Goal: Information Seeking & Learning: Check status

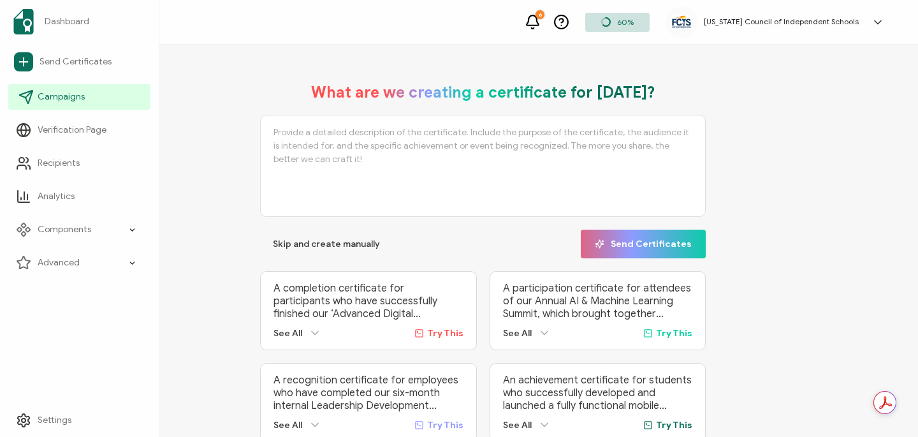
click at [63, 99] on span "Campaigns" at bounding box center [61, 97] width 47 height 13
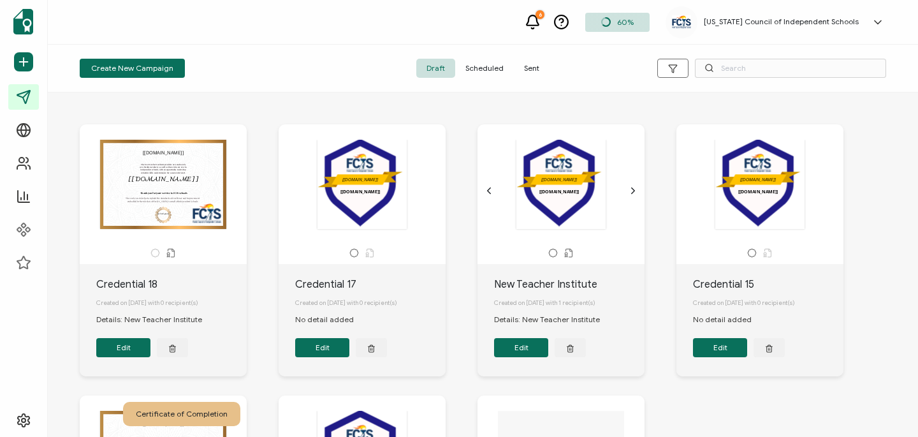
click at [491, 70] on span "Scheduled" at bounding box center [484, 68] width 59 height 19
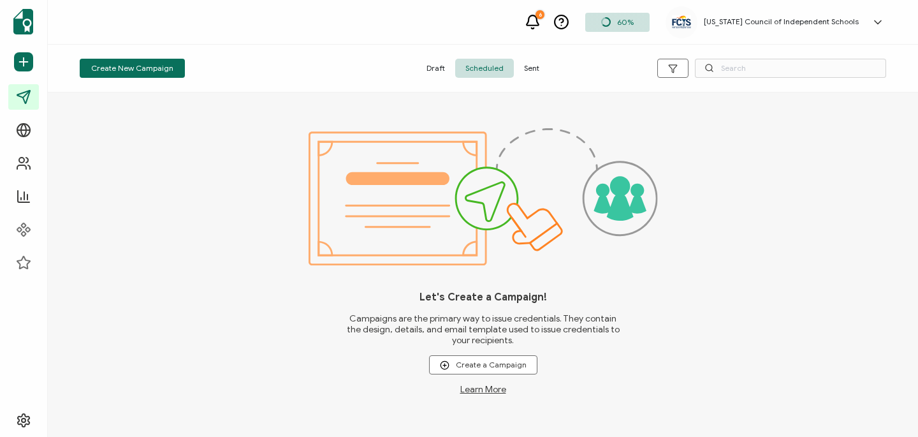
click at [539, 69] on span "Sent" at bounding box center [532, 68] width 36 height 19
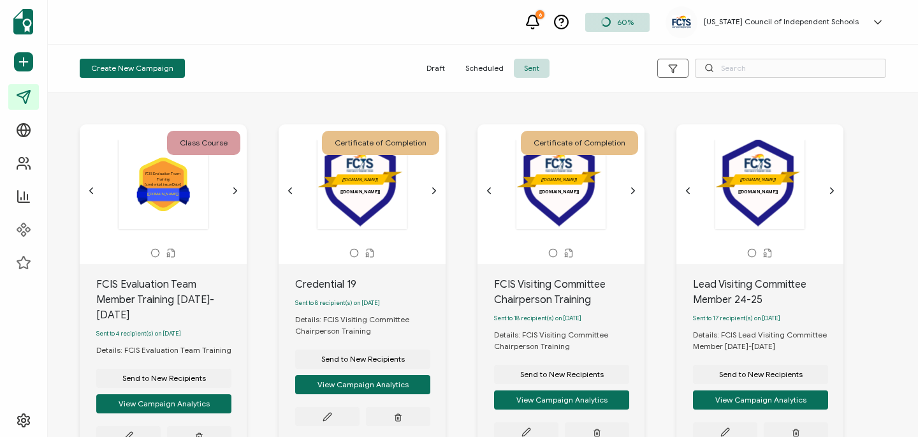
click at [164, 176] on div ".uuid-5915ae2f-603f-4dab-9e84-299fd6ddbc67{}.uuid-e831147f-78be-4743-85e3-17573…" at bounding box center [163, 184] width 134 height 91
click at [233, 188] on icon "chevron forward outline" at bounding box center [235, 191] width 10 height 10
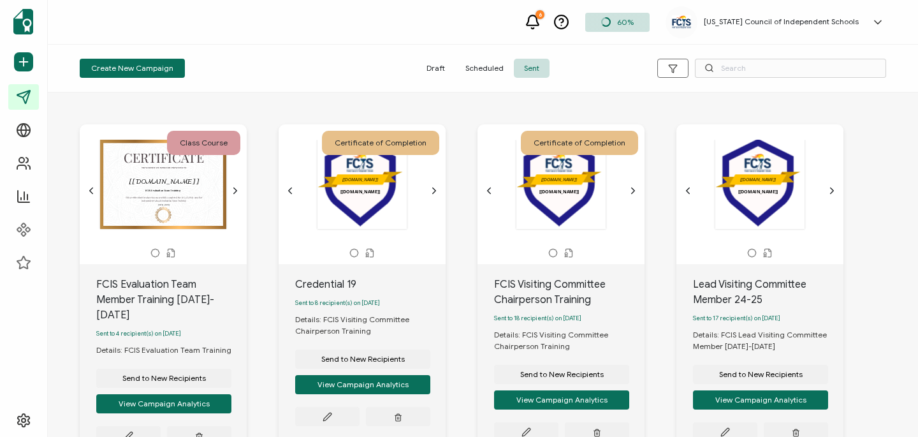
click at [91, 189] on icon "chevron back outline" at bounding box center [91, 191] width 3 height 6
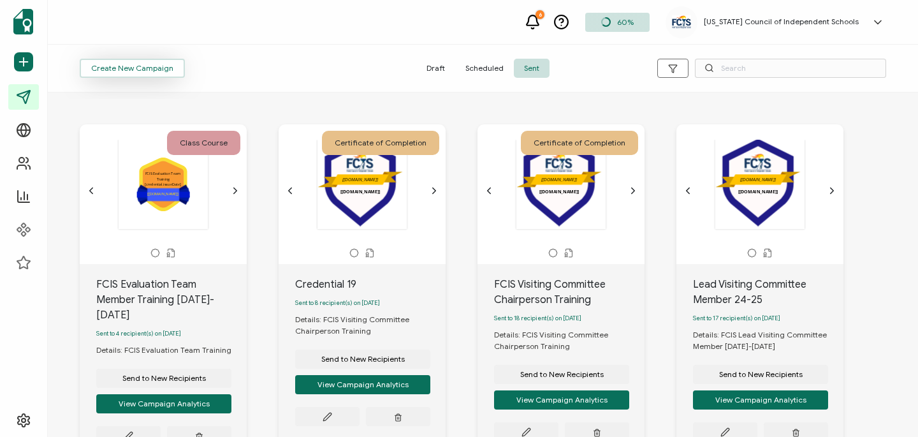
click at [108, 71] on span "Create New Campaign" at bounding box center [132, 68] width 82 height 8
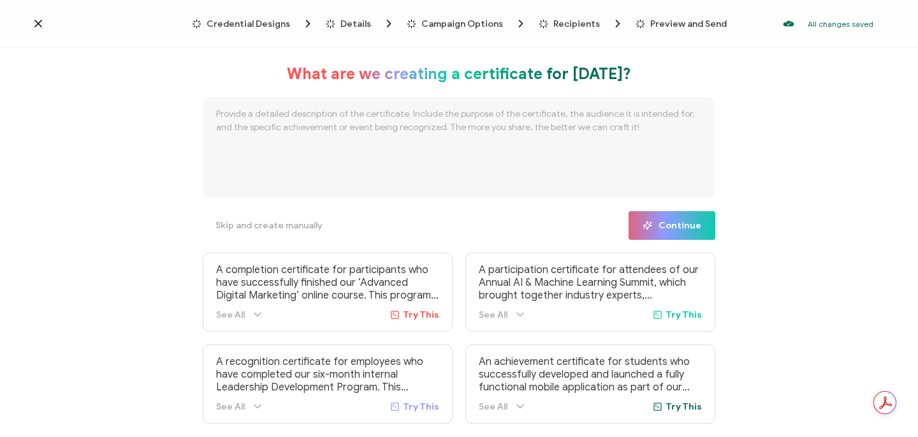
click at [262, 23] on span "Credential Designs" at bounding box center [249, 24] width 84 height 10
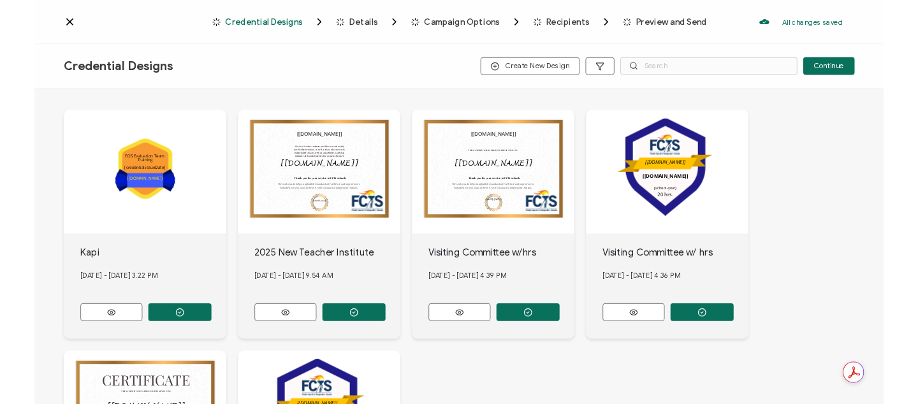
scroll to position [92, 0]
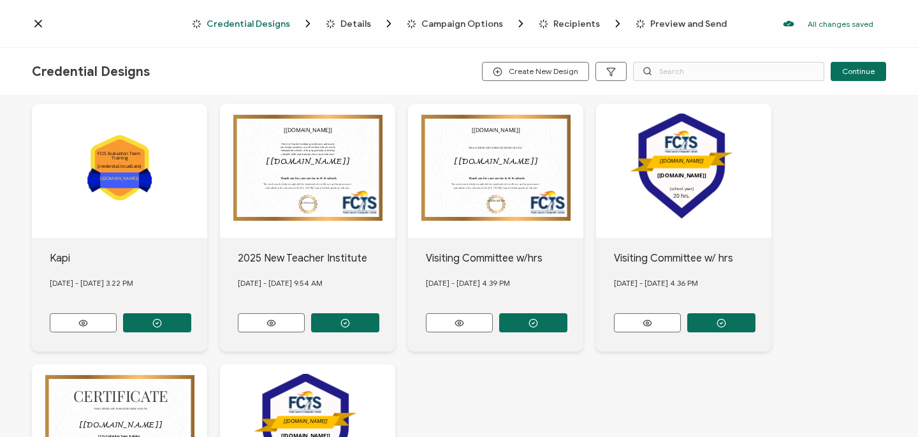
click at [40, 22] on icon at bounding box center [38, 23] width 13 height 13
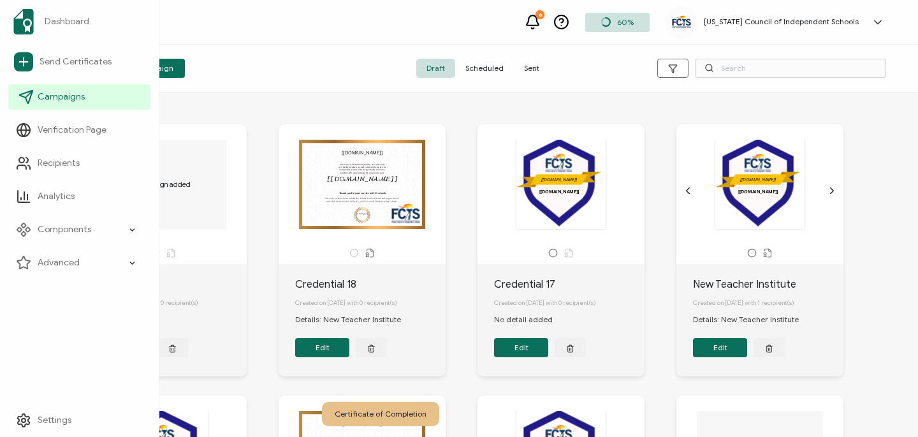
click at [48, 99] on span "Campaigns" at bounding box center [61, 97] width 47 height 13
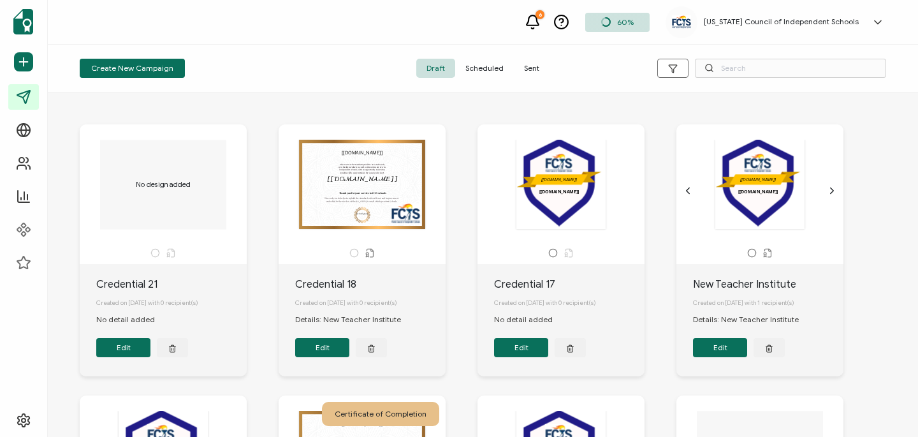
click at [534, 68] on span "Sent" at bounding box center [532, 68] width 36 height 19
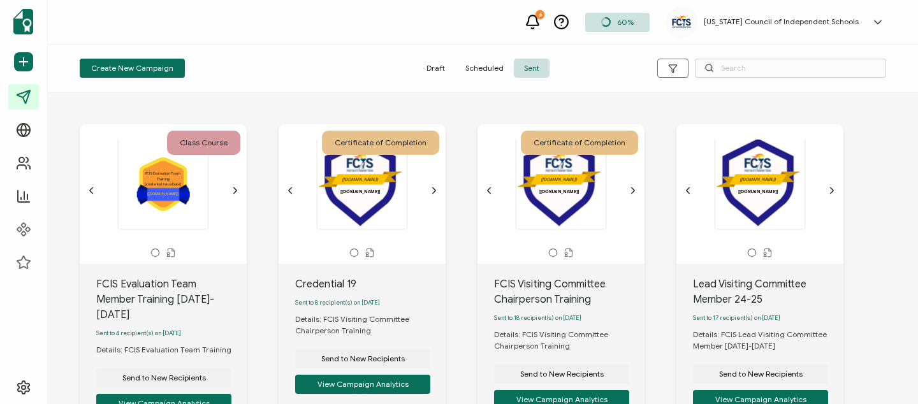
click at [145, 61] on button "Create New Campaign" at bounding box center [132, 68] width 105 height 19
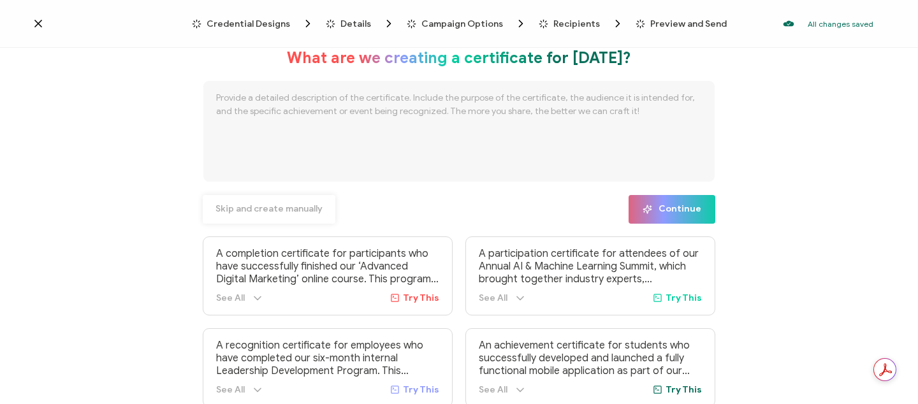
click at [232, 211] on span "Skip and create manually" at bounding box center [269, 209] width 107 height 9
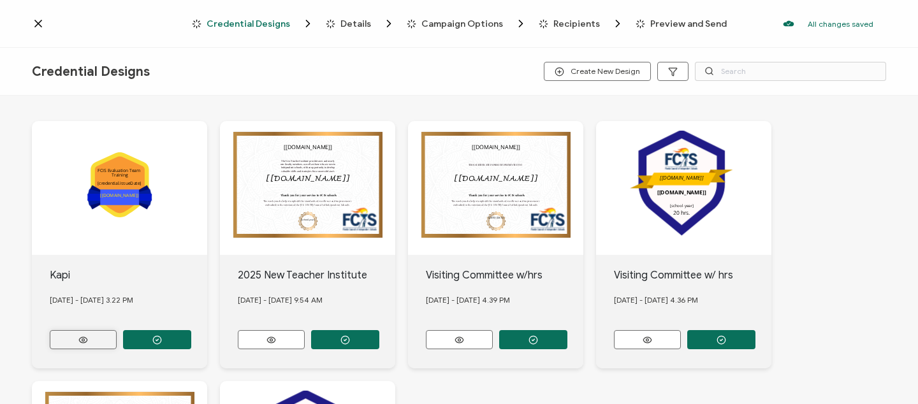
click at [101, 335] on button at bounding box center [83, 339] width 67 height 19
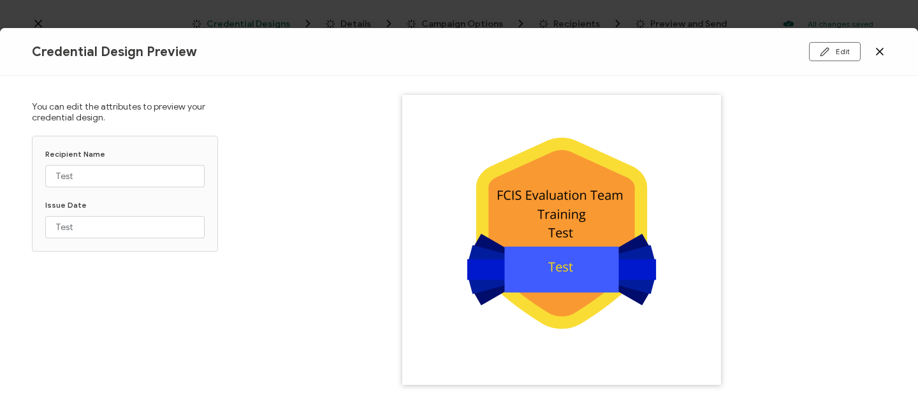
scroll to position [14, 0]
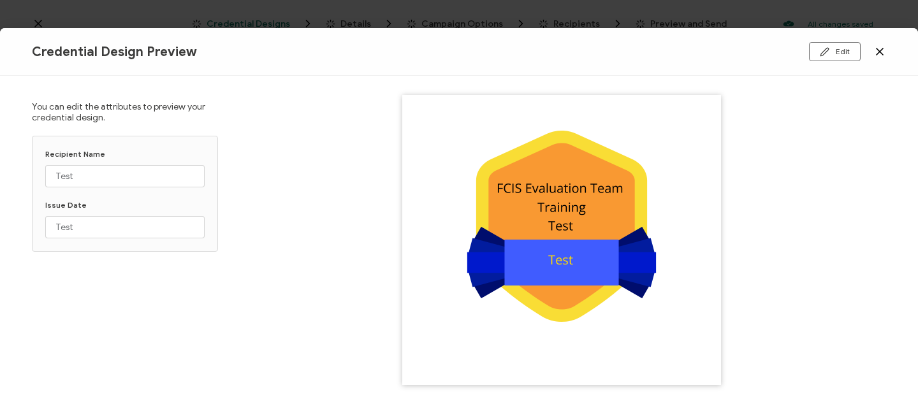
click at [881, 51] on icon at bounding box center [880, 51] width 6 height 6
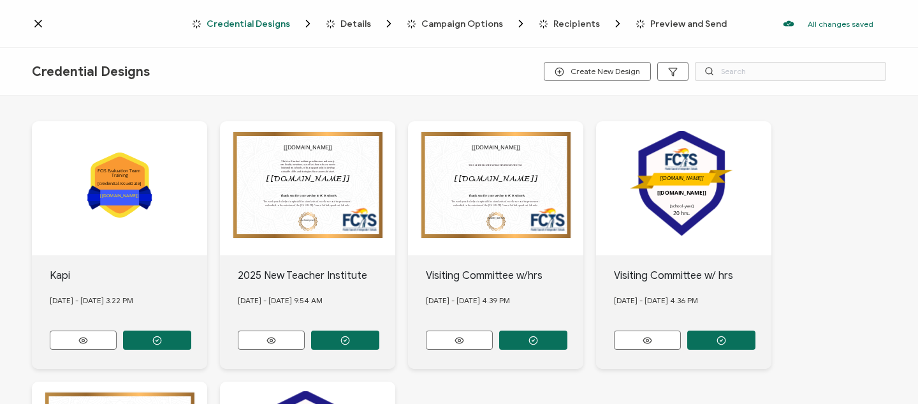
click at [548, 23] on div "Recipients" at bounding box center [564, 23] width 51 height 13
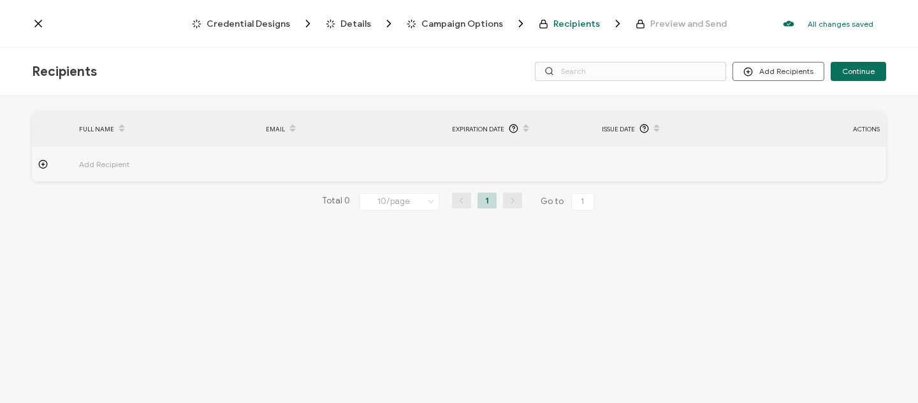
click at [556, 24] on span "Recipients" at bounding box center [576, 24] width 47 height 10
click at [282, 24] on span "Credential Designs" at bounding box center [249, 24] width 84 height 10
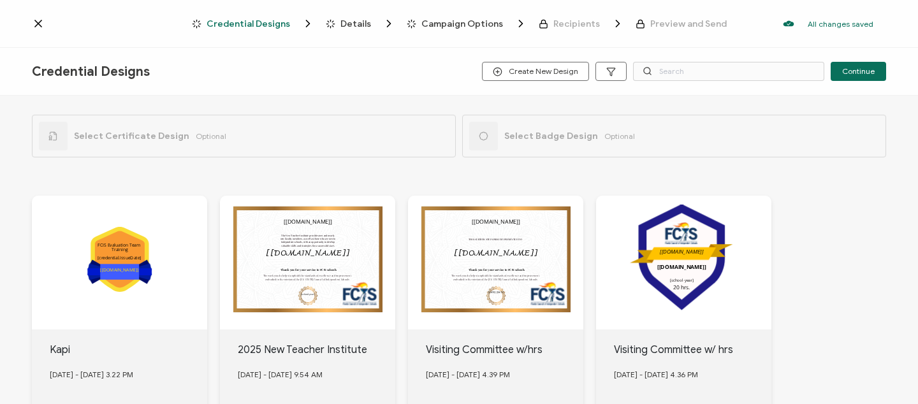
click at [350, 21] on span "Details" at bounding box center [356, 24] width 31 height 10
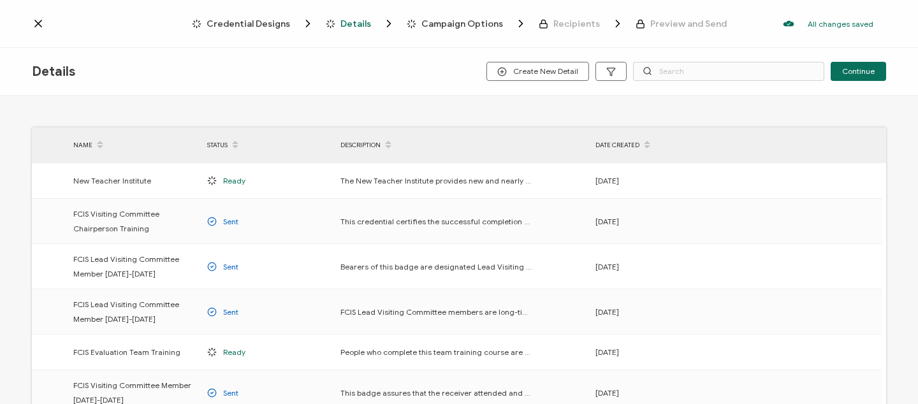
click at [40, 20] on icon at bounding box center [38, 23] width 13 height 13
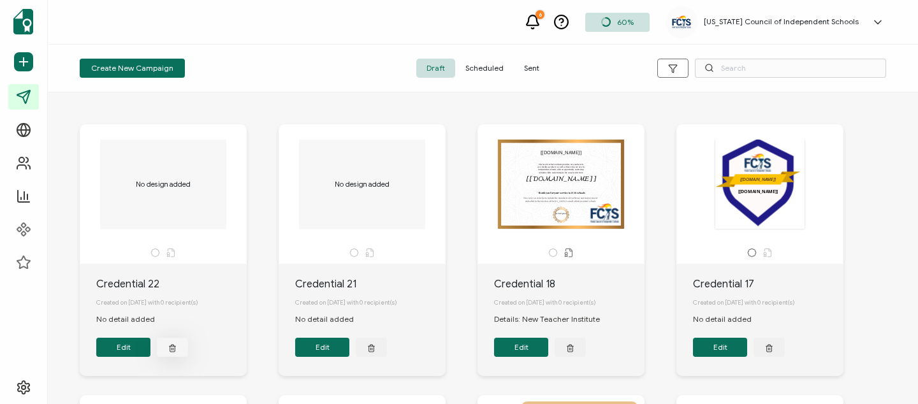
click at [179, 352] on button "button" at bounding box center [172, 347] width 31 height 19
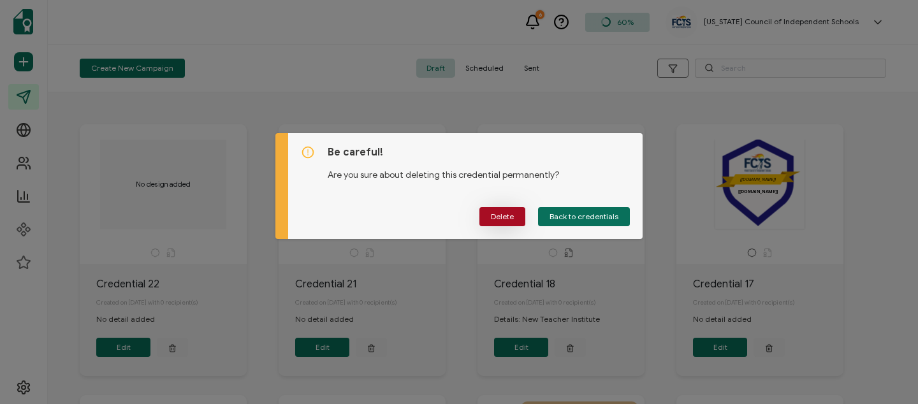
click at [513, 217] on span "Delete" at bounding box center [502, 217] width 23 height 8
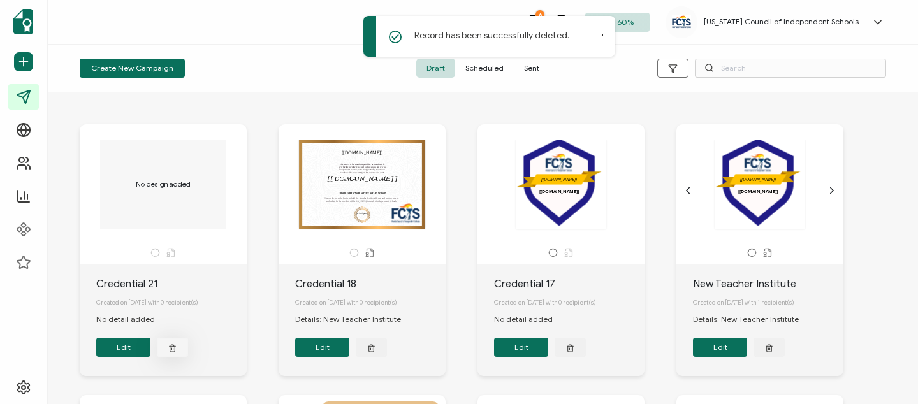
click at [178, 350] on button "button" at bounding box center [172, 347] width 31 height 19
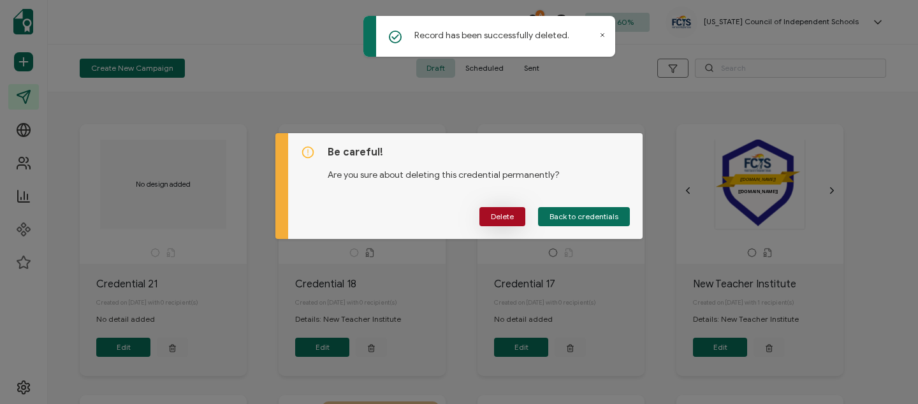
click at [506, 219] on span "Delete" at bounding box center [502, 217] width 23 height 8
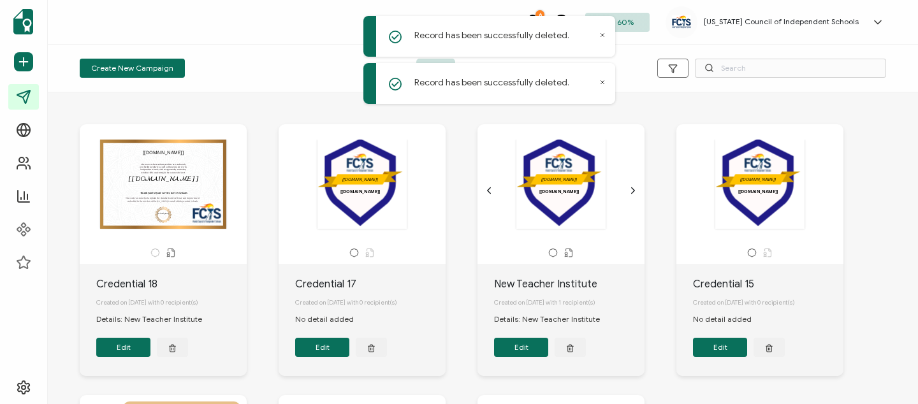
drag, startPoint x: 605, startPoint y: 35, endPoint x: 608, endPoint y: 66, distance: 31.3
click at [605, 36] on icon at bounding box center [602, 35] width 6 height 6
click at [536, 68] on span "Sent" at bounding box center [532, 68] width 36 height 19
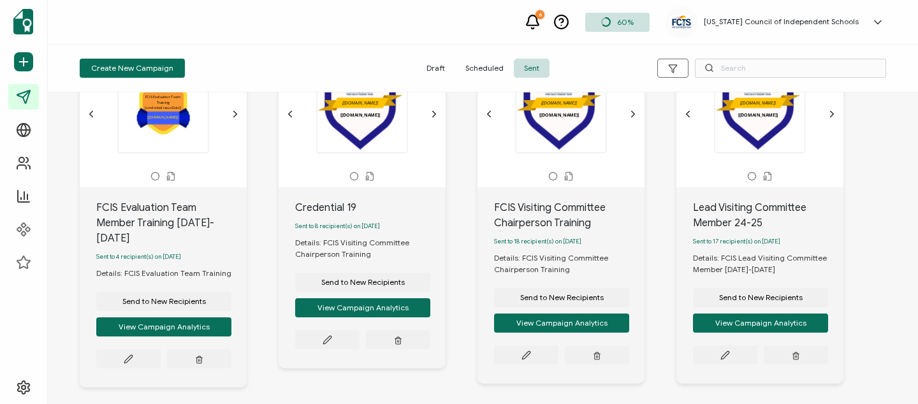
scroll to position [87, 0]
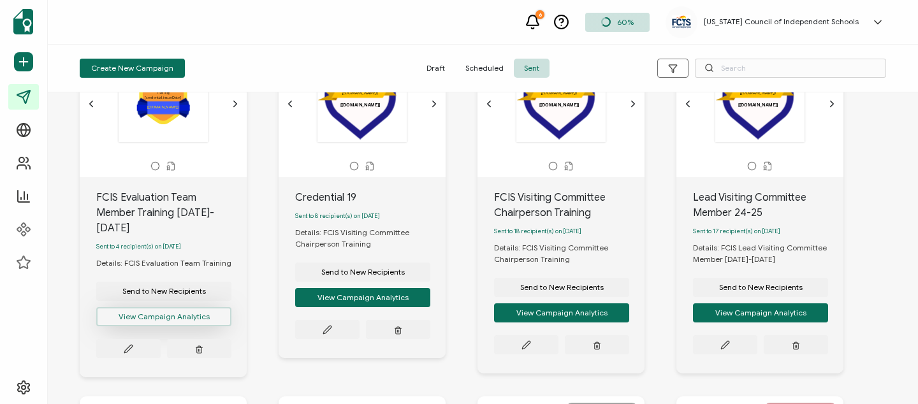
click at [147, 309] on button "View Campaign Analytics" at bounding box center [163, 316] width 135 height 19
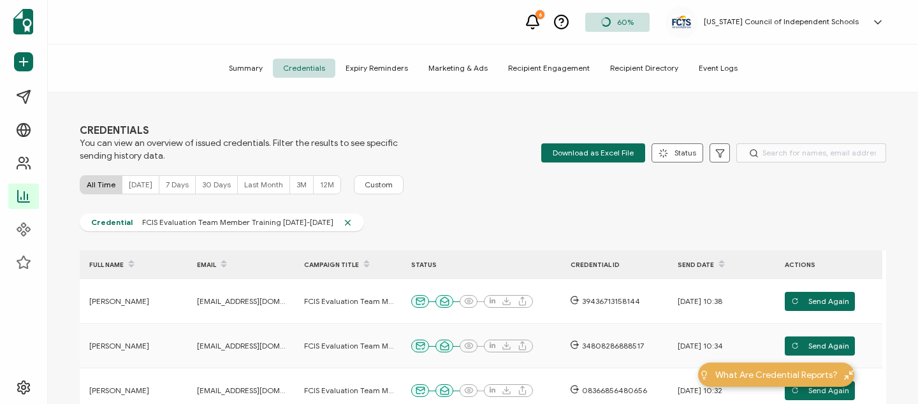
click at [633, 68] on span "Recipient Directory" at bounding box center [644, 68] width 89 height 19
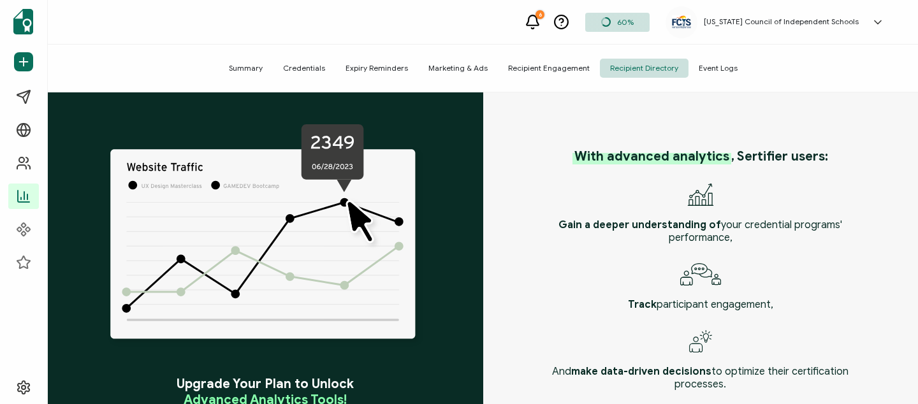
click at [247, 70] on span "Summary" at bounding box center [246, 68] width 54 height 19
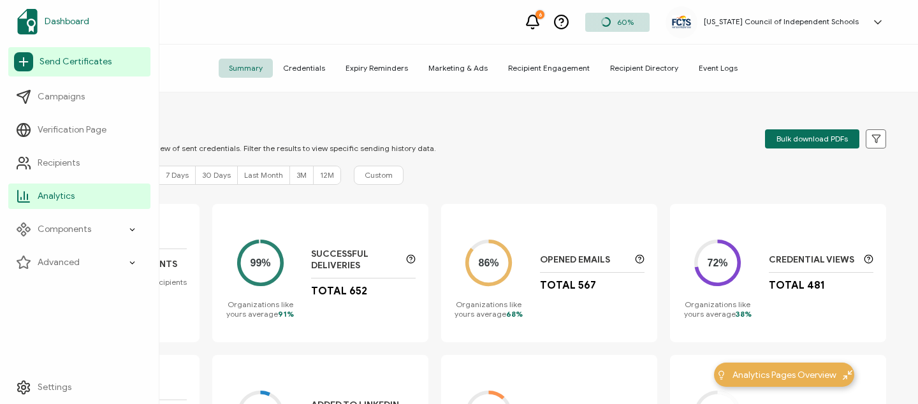
click at [73, 22] on span "Dashboard" at bounding box center [67, 21] width 45 height 13
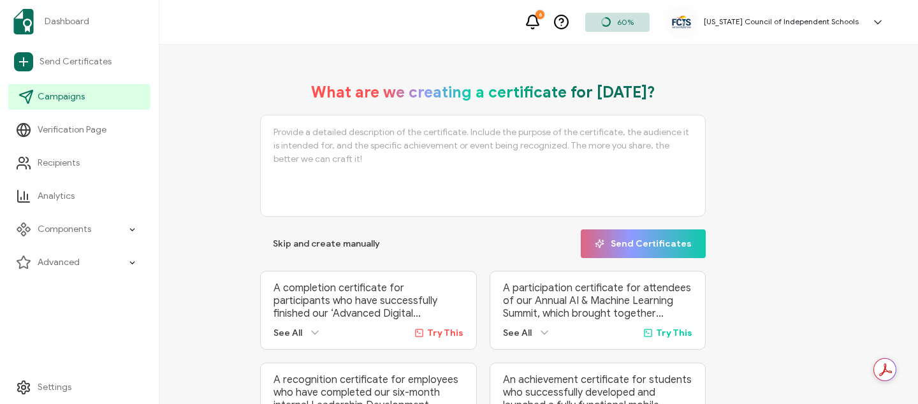
click at [54, 99] on span "Campaigns" at bounding box center [61, 97] width 47 height 13
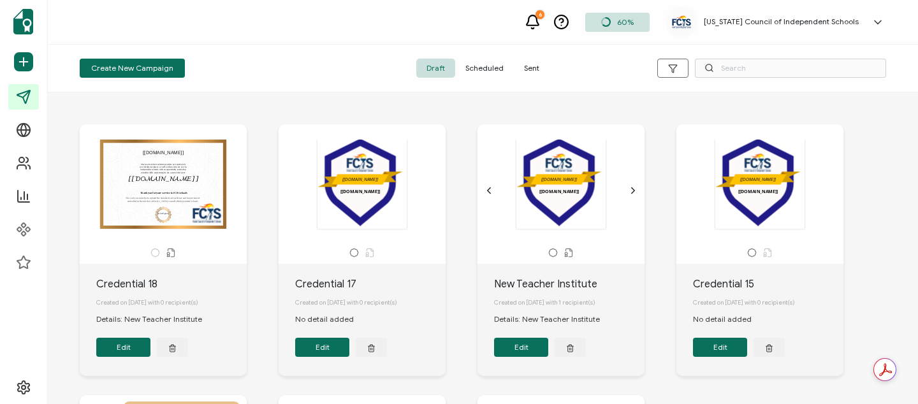
click at [524, 70] on span "Sent" at bounding box center [532, 68] width 36 height 19
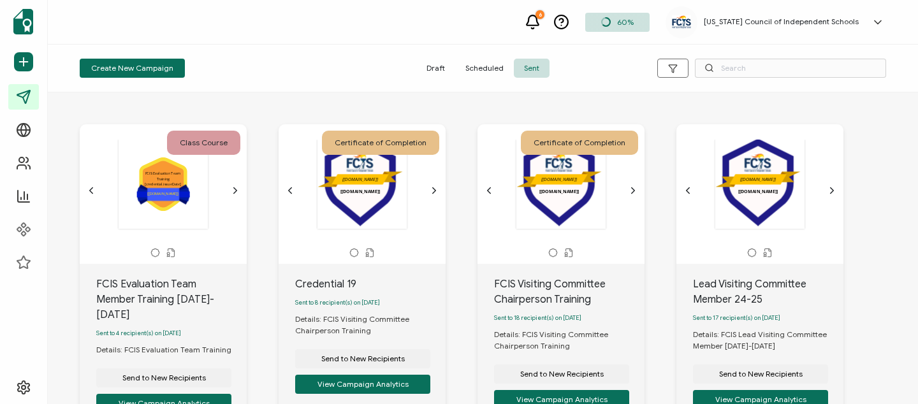
click at [104, 323] on div "Sent to 4 recipient(s) on [DATE]" at bounding box center [171, 334] width 150 height 22
drag, startPoint x: 106, startPoint y: 321, endPoint x: 265, endPoint y: 323, distance: 158.8
click at [266, 323] on div "Class Course .uuid-5915ae2f-603f-4dab-9e84-299fd6ddbc67{}.uuid-e831147f-78be-47…" at bounding box center [179, 294] width 199 height 340
click at [184, 394] on button "View Campaign Analytics" at bounding box center [163, 403] width 135 height 19
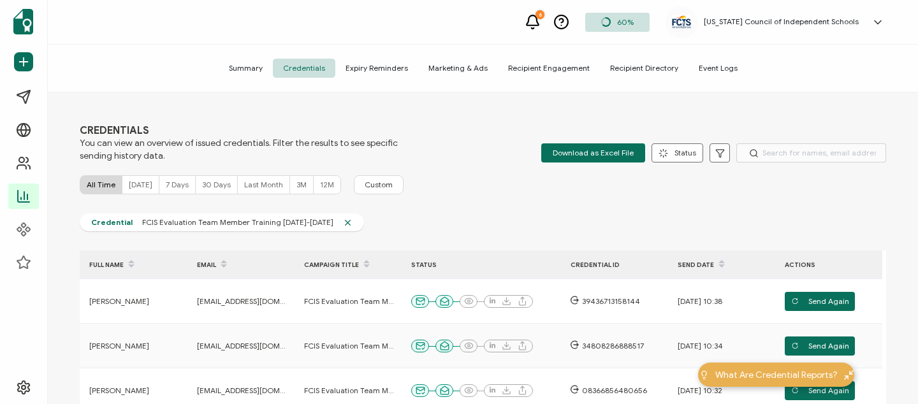
click at [255, 66] on span "Summary" at bounding box center [246, 68] width 54 height 19
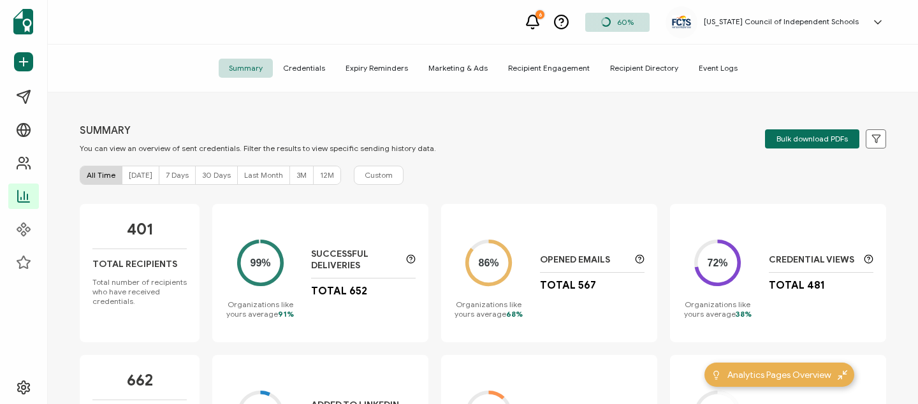
click at [133, 170] on span "[DATE]" at bounding box center [141, 175] width 24 height 10
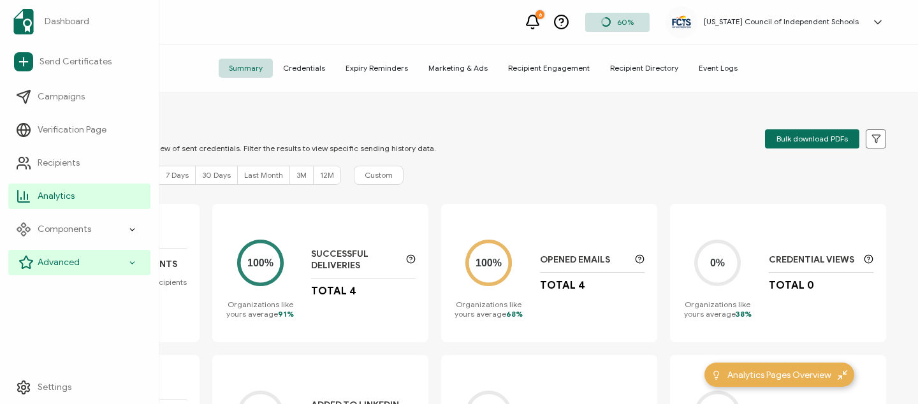
click at [135, 260] on icon at bounding box center [132, 263] width 8 height 15
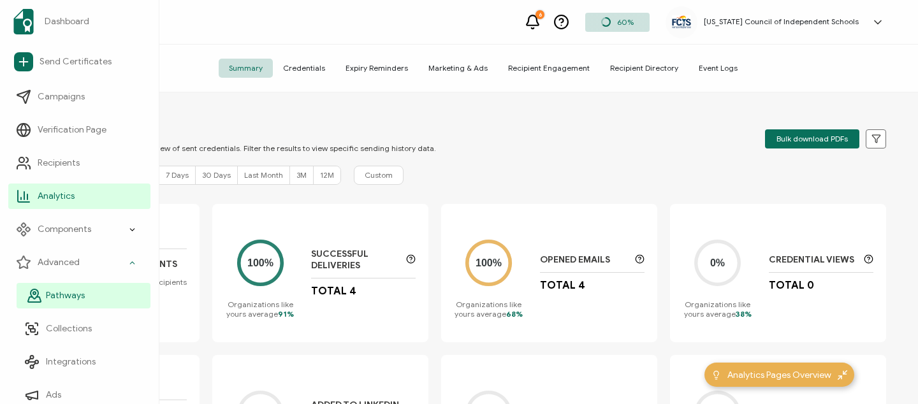
click at [78, 288] on link "Pathways" at bounding box center [84, 296] width 134 height 26
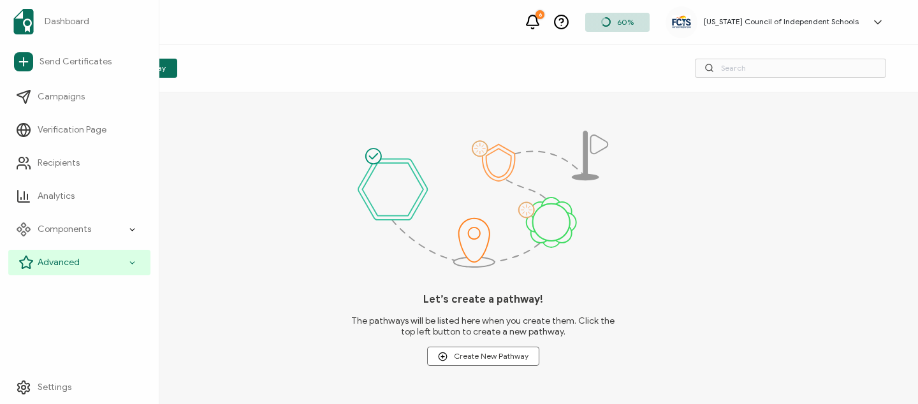
click at [133, 263] on icon at bounding box center [132, 263] width 8 height 15
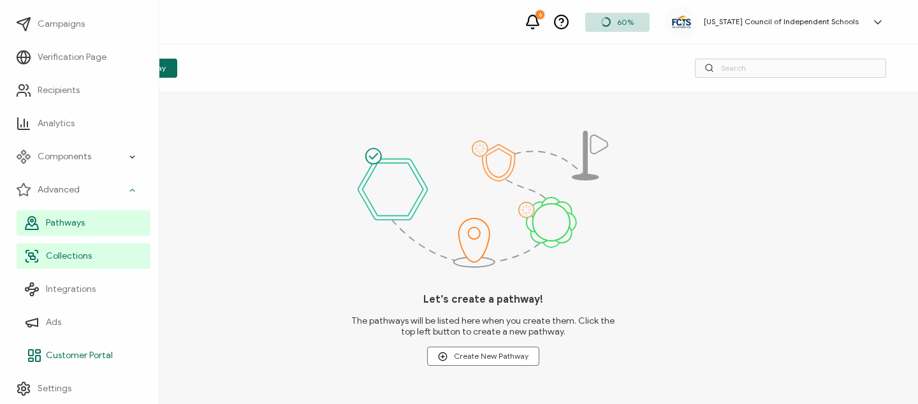
scroll to position [74, 0]
click at [85, 254] on span "Collections" at bounding box center [69, 255] width 46 height 13
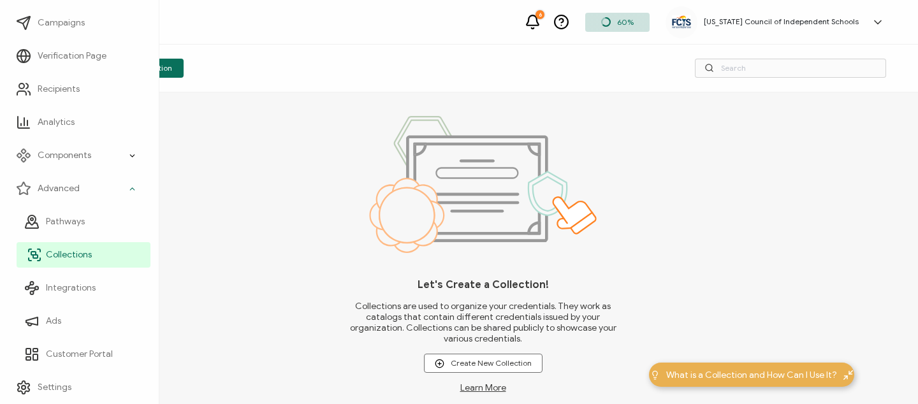
scroll to position [74, 0]
click at [74, 86] on span "Recipients" at bounding box center [59, 89] width 42 height 13
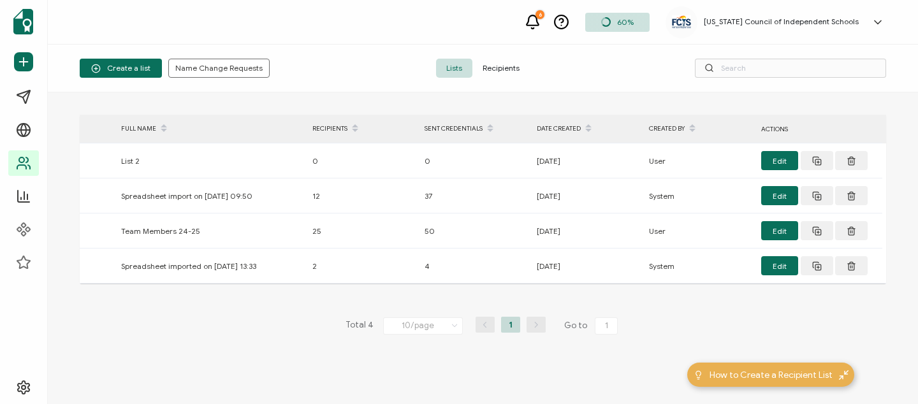
click at [505, 74] on span "Recipients" at bounding box center [501, 68] width 57 height 19
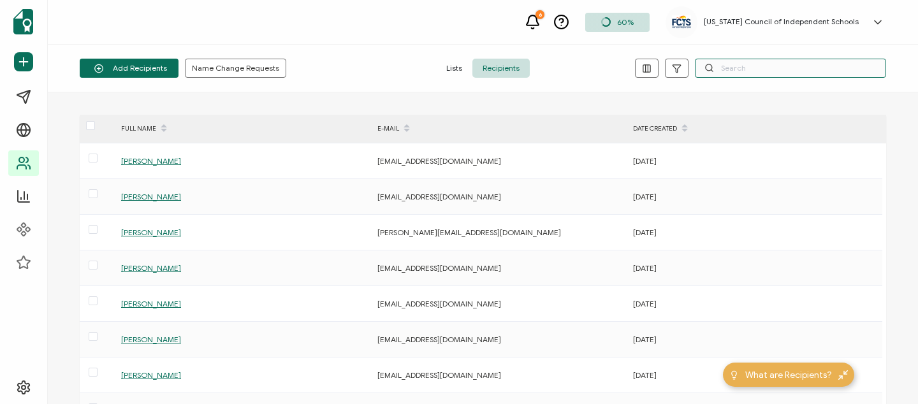
click at [772, 73] on input "text" at bounding box center [790, 68] width 191 height 19
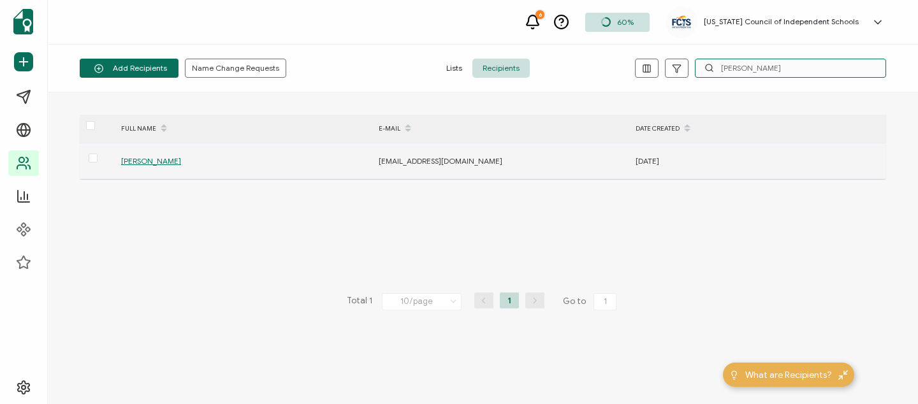
type input "[PERSON_NAME]"
click at [135, 161] on span "[PERSON_NAME]" at bounding box center [151, 161] width 60 height 10
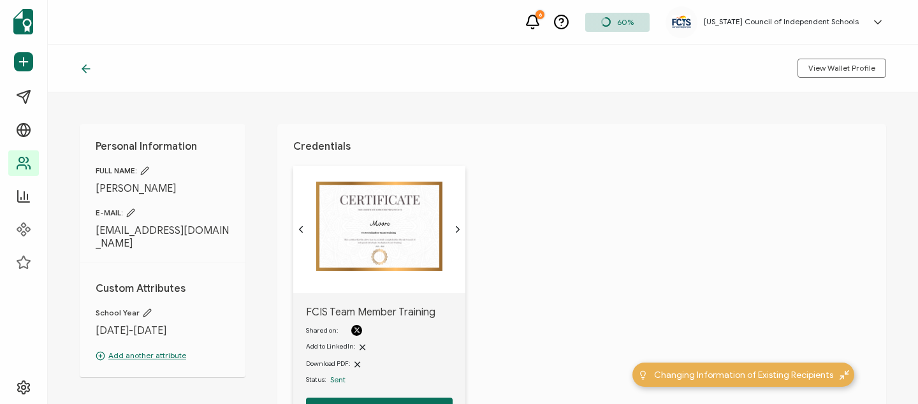
click at [149, 172] on icon at bounding box center [144, 170] width 9 height 9
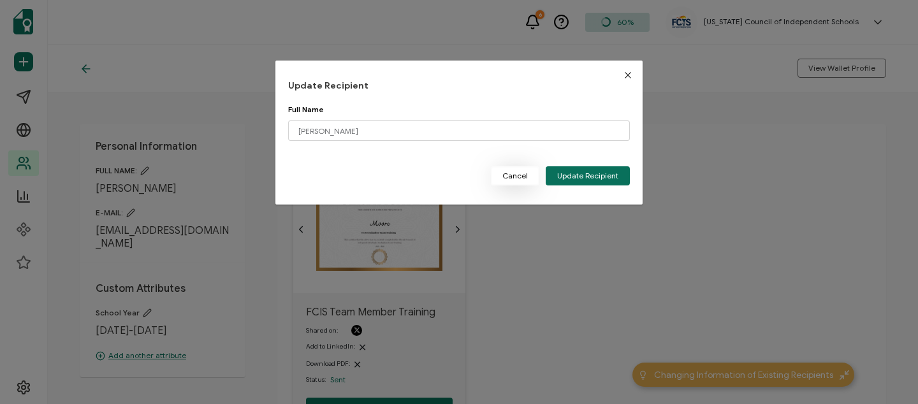
click at [511, 176] on span "Cancel" at bounding box center [515, 176] width 26 height 8
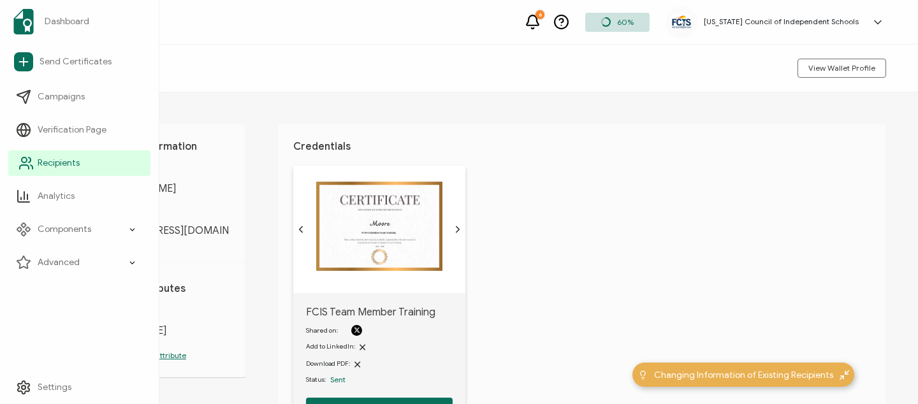
click at [40, 166] on span "Recipients" at bounding box center [59, 163] width 42 height 13
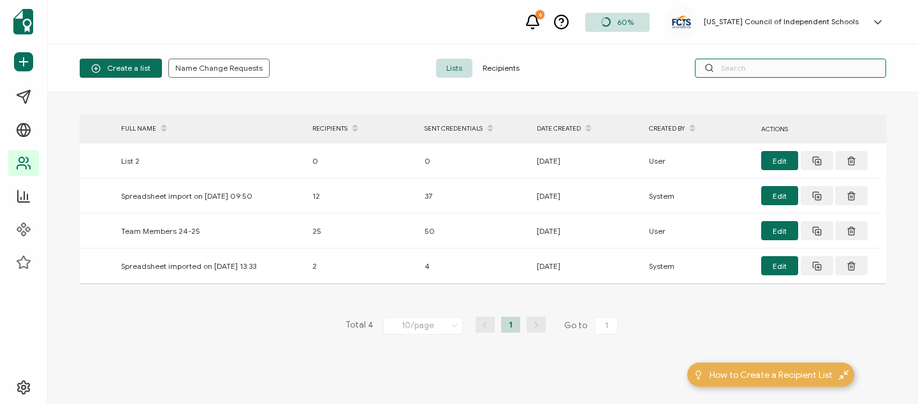
click at [760, 71] on input "text" at bounding box center [790, 68] width 191 height 19
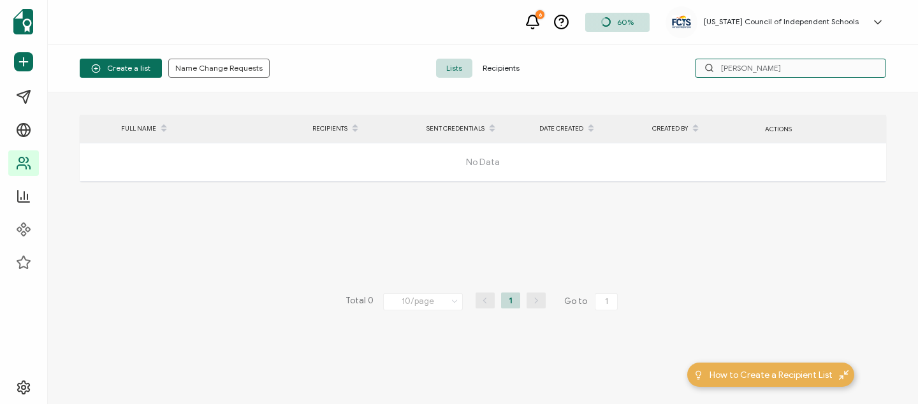
type input "[PERSON_NAME]"
click at [500, 65] on span "Recipients" at bounding box center [501, 68] width 57 height 19
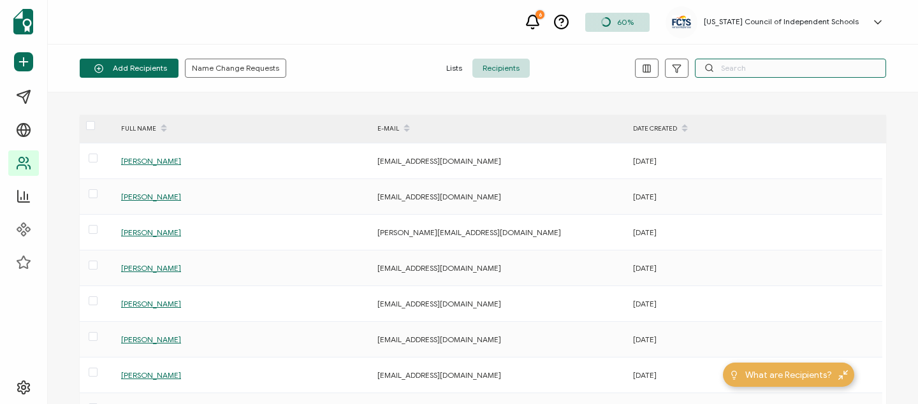
click at [765, 70] on input "text" at bounding box center [790, 68] width 191 height 19
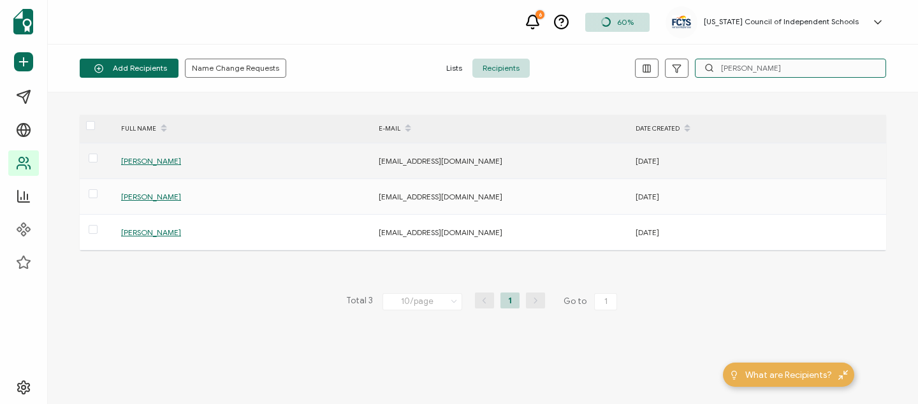
type input "[PERSON_NAME]"
click at [135, 159] on span "[PERSON_NAME]" at bounding box center [151, 161] width 60 height 10
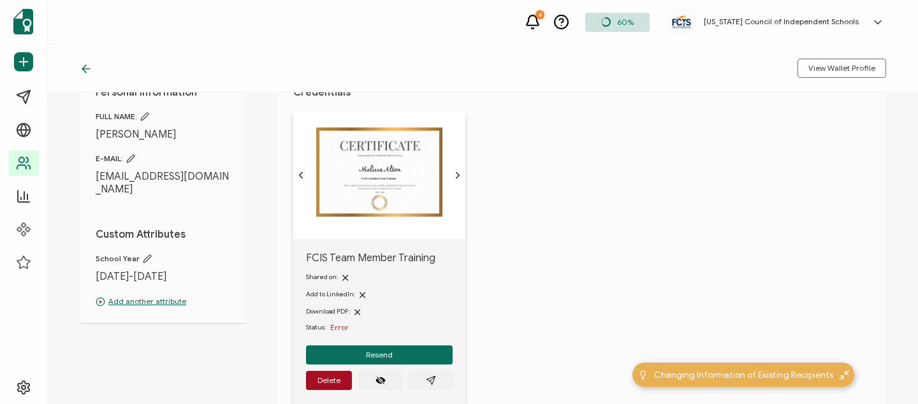
scroll to position [29, 0]
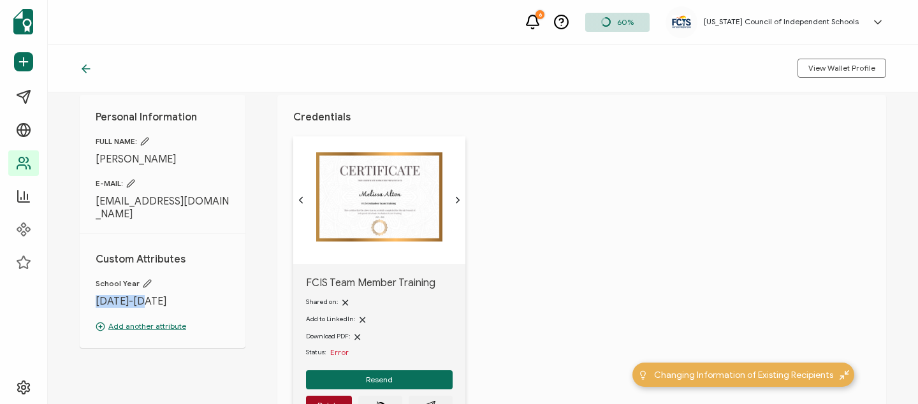
drag, startPoint x: 96, startPoint y: 286, endPoint x: 196, endPoint y: 294, distance: 99.8
click at [196, 295] on span "[DATE]-[DATE]" at bounding box center [163, 301] width 134 height 13
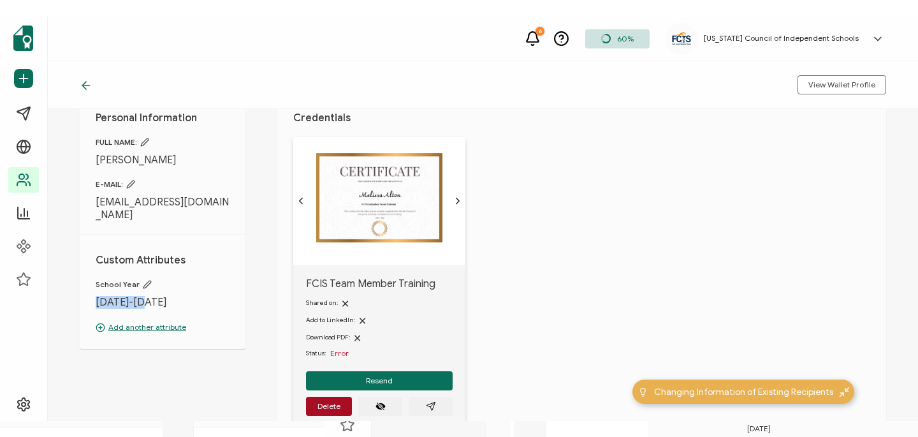
scroll to position [0, 0]
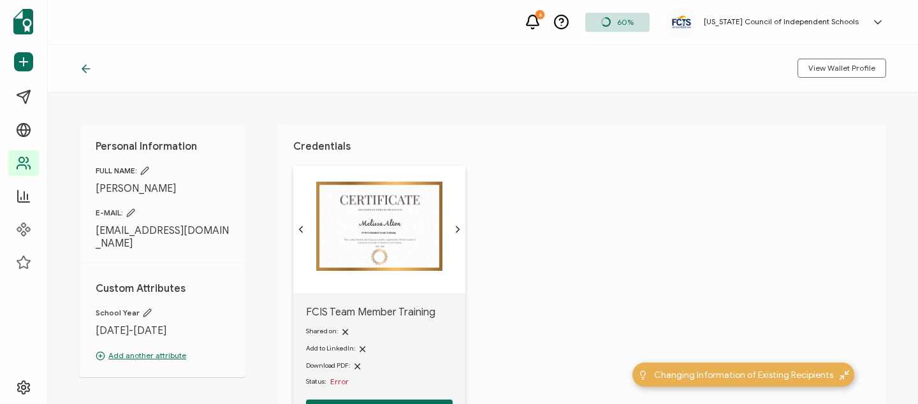
click at [611, 19] on icon at bounding box center [606, 22] width 10 height 10
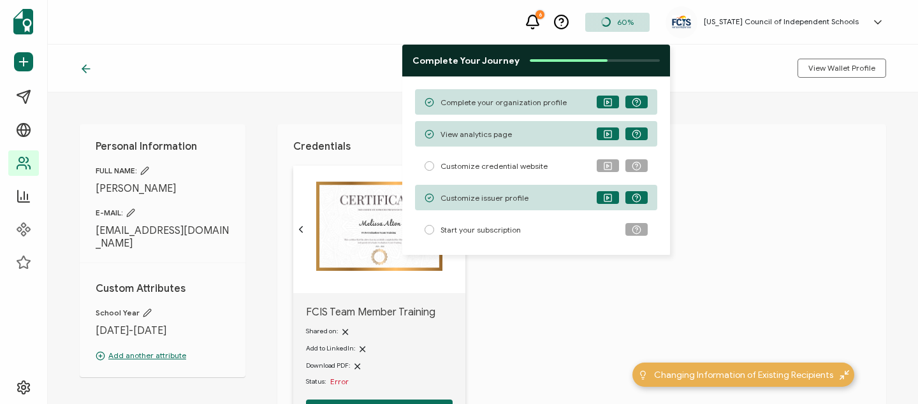
click at [611, 19] on icon at bounding box center [606, 22] width 10 height 10
